Goal: Communication & Community: Answer question/provide support

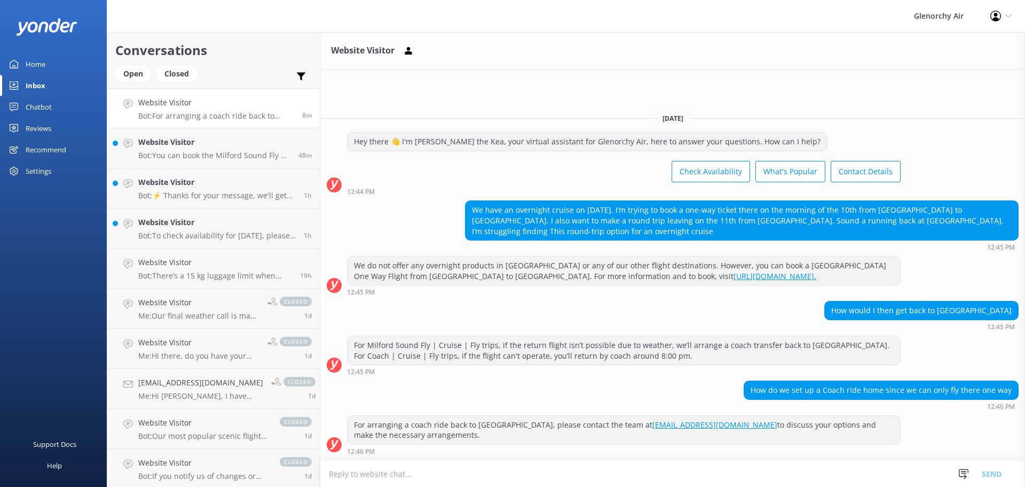
click at [442, 476] on textarea at bounding box center [672, 473] width 705 height 26
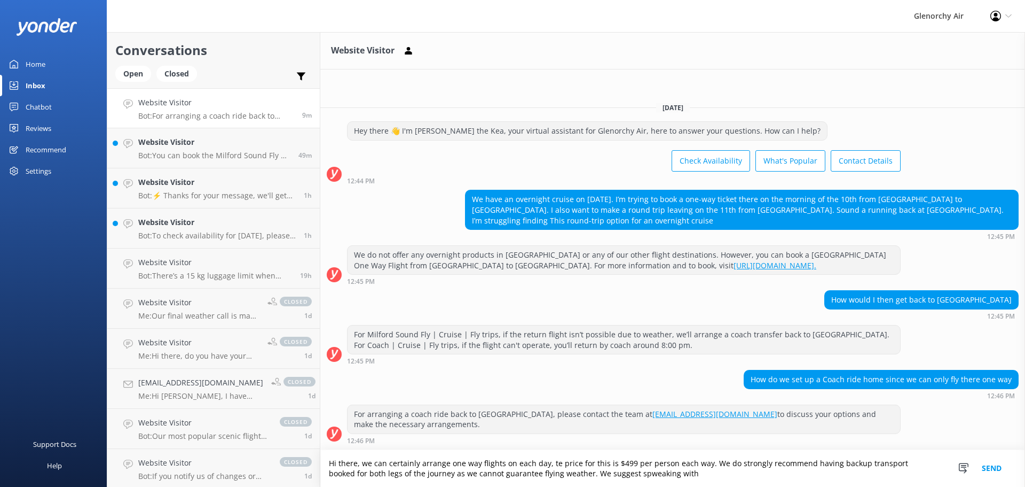
click at [602, 474] on textarea "Hi there, we can certainly arrange one way flights on each day, te price for th…" at bounding box center [672, 468] width 705 height 37
click at [550, 465] on textarea "Hi there, we can certainly arrange one way flights on each day, te price for th…" at bounding box center [672, 468] width 705 height 37
click at [657, 473] on textarea "Hi there, we can certainly arrange one way flights on each day, the price for t…" at bounding box center [672, 468] width 705 height 37
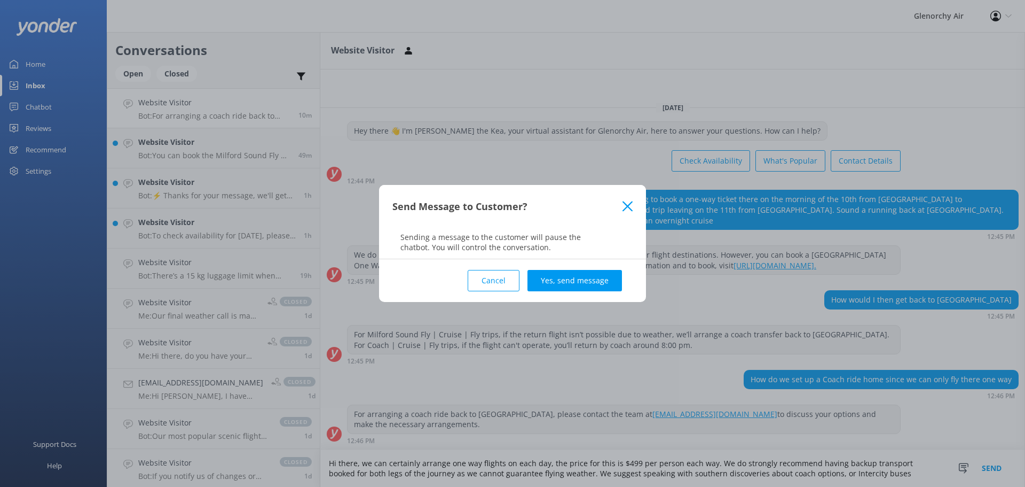
type textarea "Hi there, we can certainly arrange one way flights on each day, the price for t…"
click at [577, 291] on button "Yes, send message" at bounding box center [575, 280] width 95 height 21
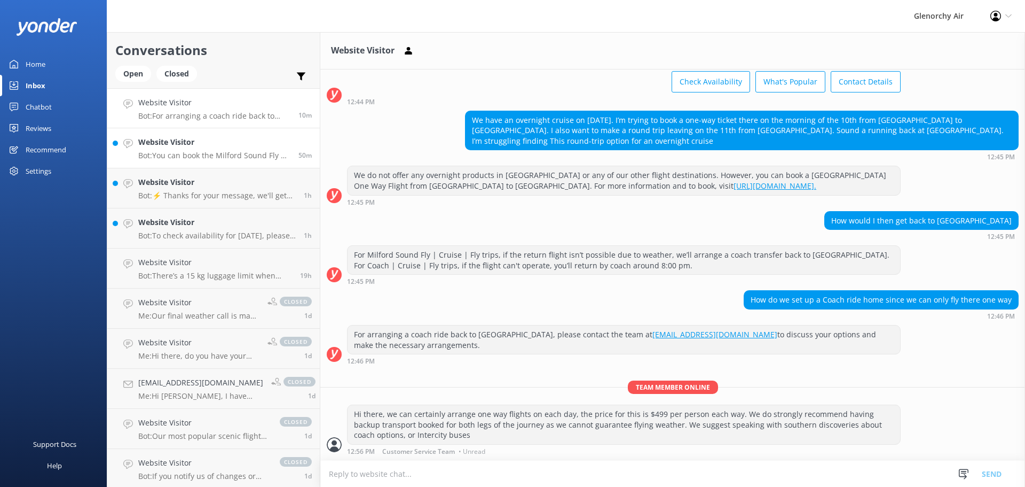
scroll to position [66, 0]
click at [236, 153] on p "Bot: You can book the Milford Sound Fly | Cruise | Fly online at [URL][DOMAIN_N…" at bounding box center [214, 156] width 152 height 10
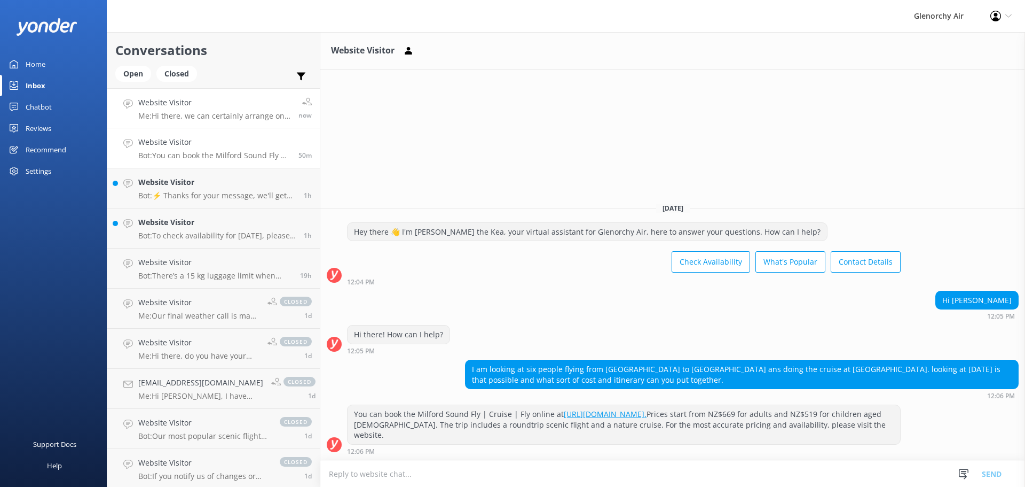
click at [173, 118] on p "Me: Hi there, we can certainly arrange one way flights on each day, the price f…" at bounding box center [214, 116] width 152 height 10
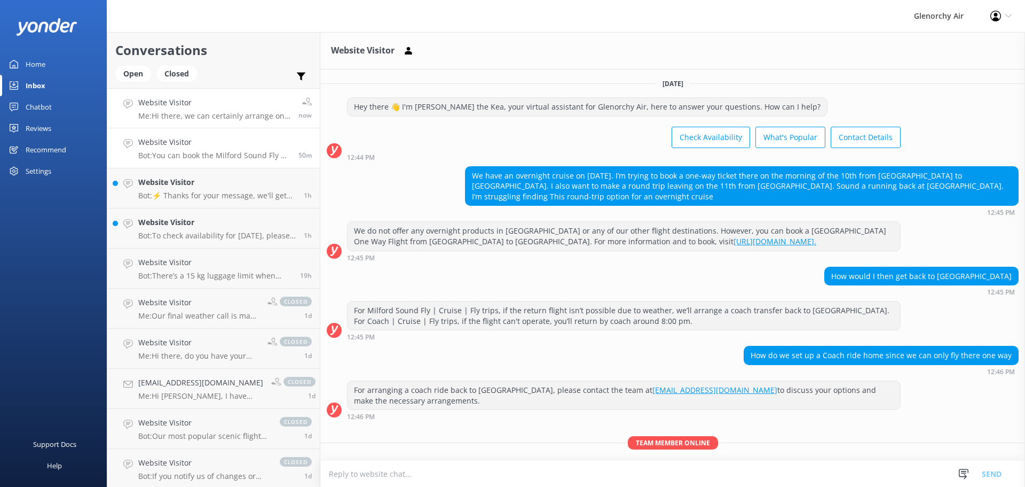
scroll to position [66, 0]
